Goal: Task Accomplishment & Management: Manage account settings

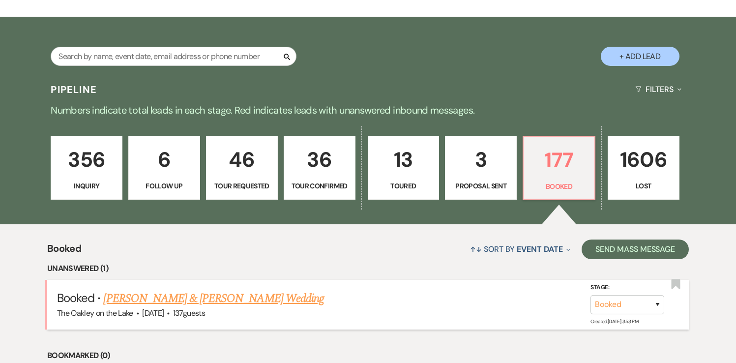
scroll to position [168, 0]
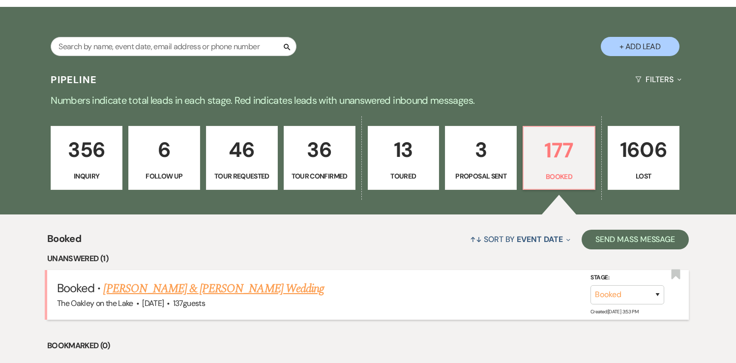
click at [239, 287] on link "[PERSON_NAME] & [PERSON_NAME] Wedding" at bounding box center [213, 289] width 220 height 18
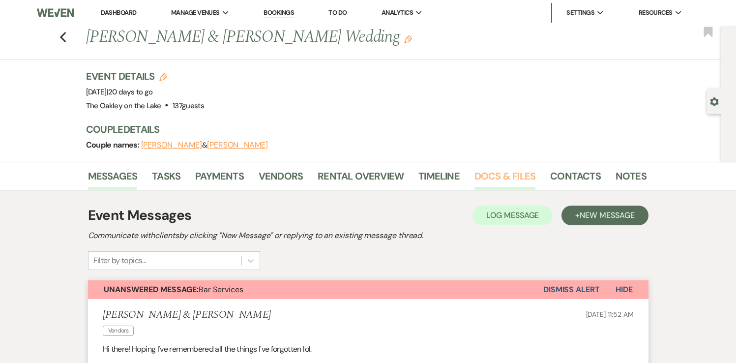
click at [496, 175] on link "Docs & Files" at bounding box center [504, 179] width 61 height 22
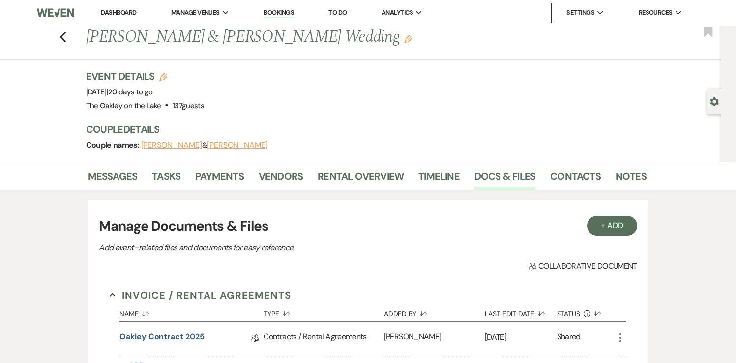
click at [135, 338] on link "Oakley Contract 2025" at bounding box center [161, 338] width 85 height 15
